Goal: Navigation & Orientation: Find specific page/section

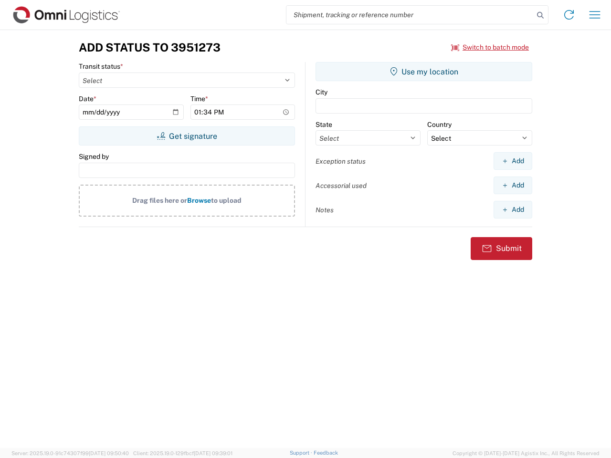
click at [410, 15] on input "search" at bounding box center [409, 15] width 247 height 18
click at [540, 15] on icon at bounding box center [539, 15] width 13 height 13
click at [569, 15] on icon at bounding box center [568, 14] width 15 height 15
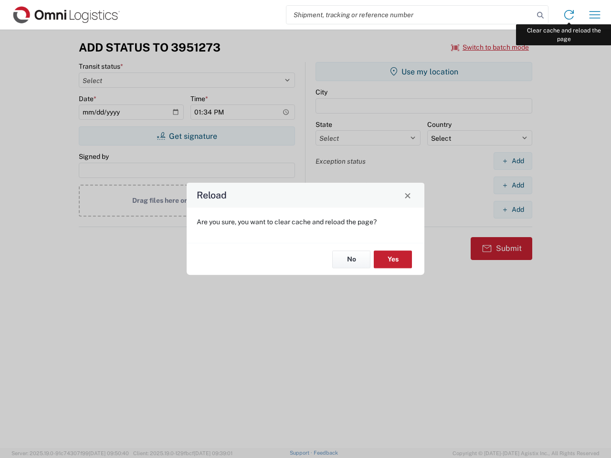
click at [594, 15] on div "Reload Are you sure, you want to clear cache and reload the page? No Yes" at bounding box center [305, 229] width 611 height 458
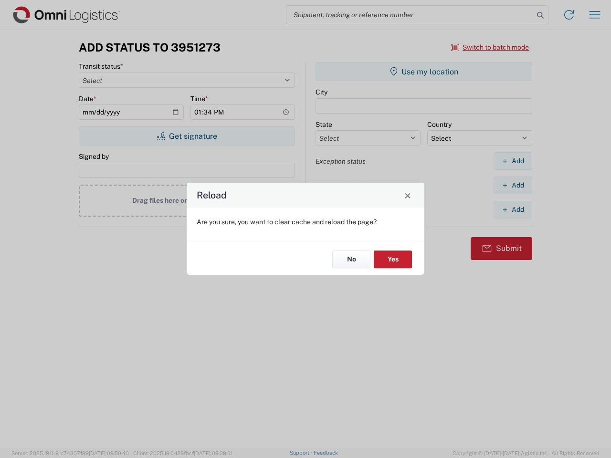
click at [490, 47] on div "Reload Are you sure, you want to clear cache and reload the page? No Yes" at bounding box center [305, 229] width 611 height 458
click at [186, 136] on div "Reload Are you sure, you want to clear cache and reload the page? No Yes" at bounding box center [305, 229] width 611 height 458
click at [424, 72] on div "Reload Are you sure, you want to clear cache and reload the page? No Yes" at bounding box center [305, 229] width 611 height 458
click at [512, 161] on div "Reload Are you sure, you want to clear cache and reload the page? No Yes" at bounding box center [305, 229] width 611 height 458
click at [512, 185] on div "Reload Are you sure, you want to clear cache and reload the page? No Yes" at bounding box center [305, 229] width 611 height 458
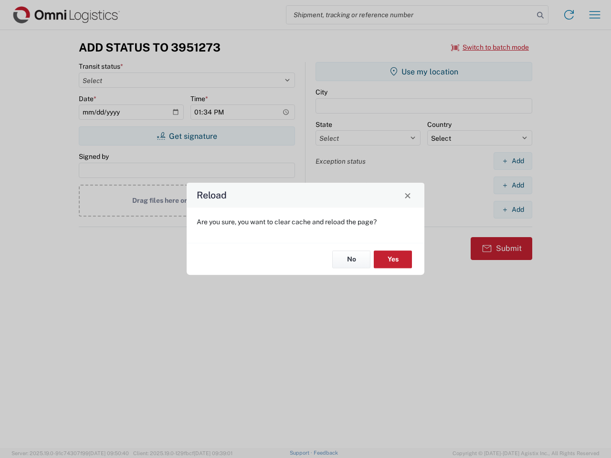
click at [512, 209] on div "Reload Are you sure, you want to clear cache and reload the page? No Yes" at bounding box center [305, 229] width 611 height 458
